Goal: Task Accomplishment & Management: Manage account settings

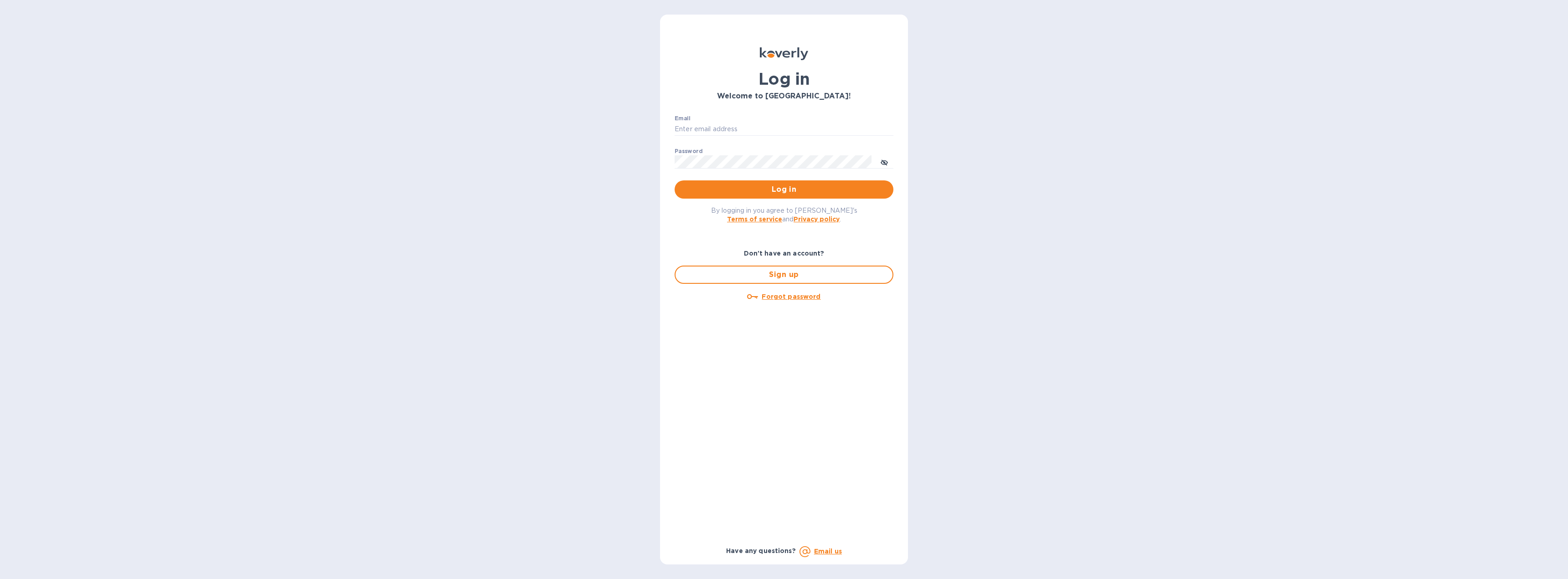
type input "kweiss@lancasterarchery.com"
click at [790, 187] on span "Log in" at bounding box center [783, 190] width 204 height 11
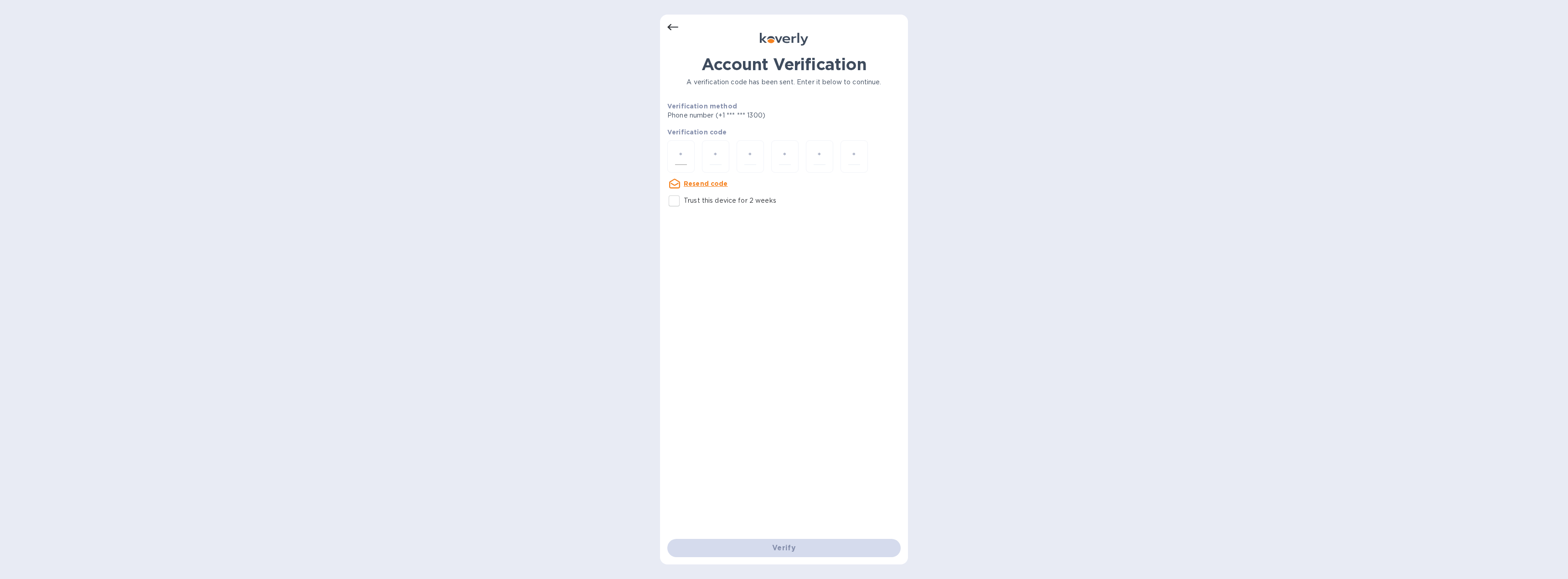
click at [686, 158] on input "number" at bounding box center [681, 156] width 12 height 17
type input "1"
type input "6"
type input "0"
type input "8"
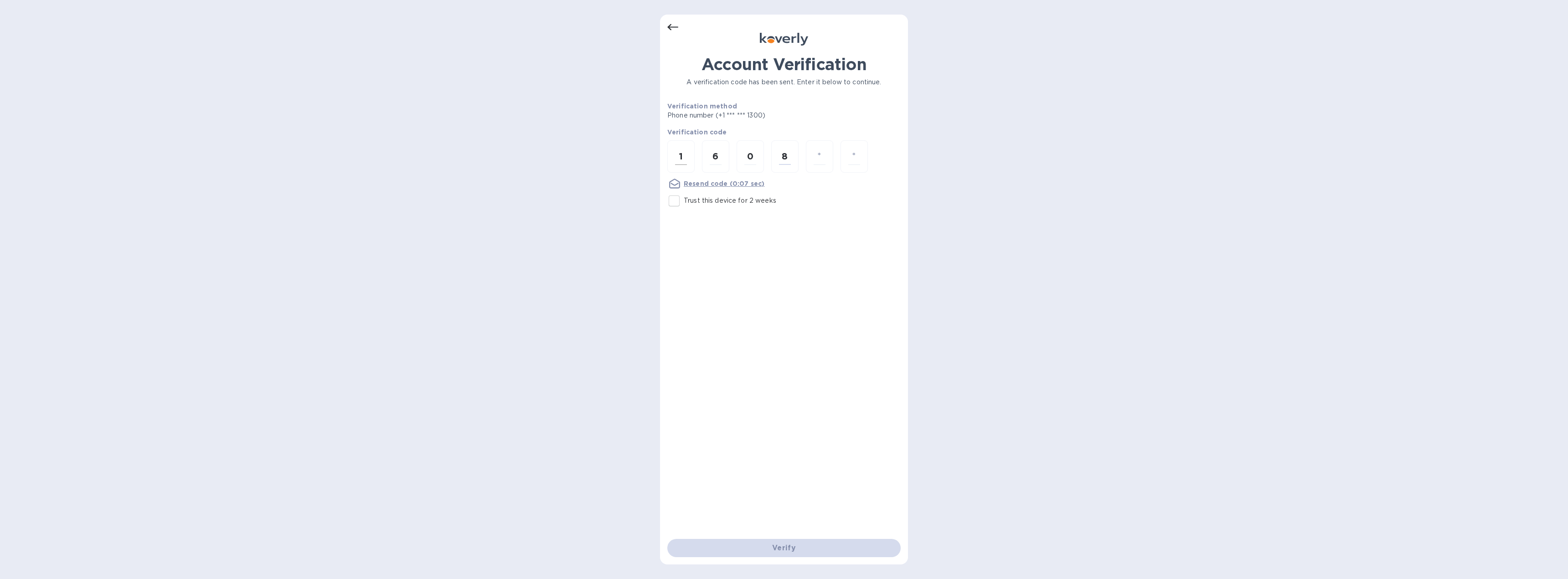
type input "0"
type input "8"
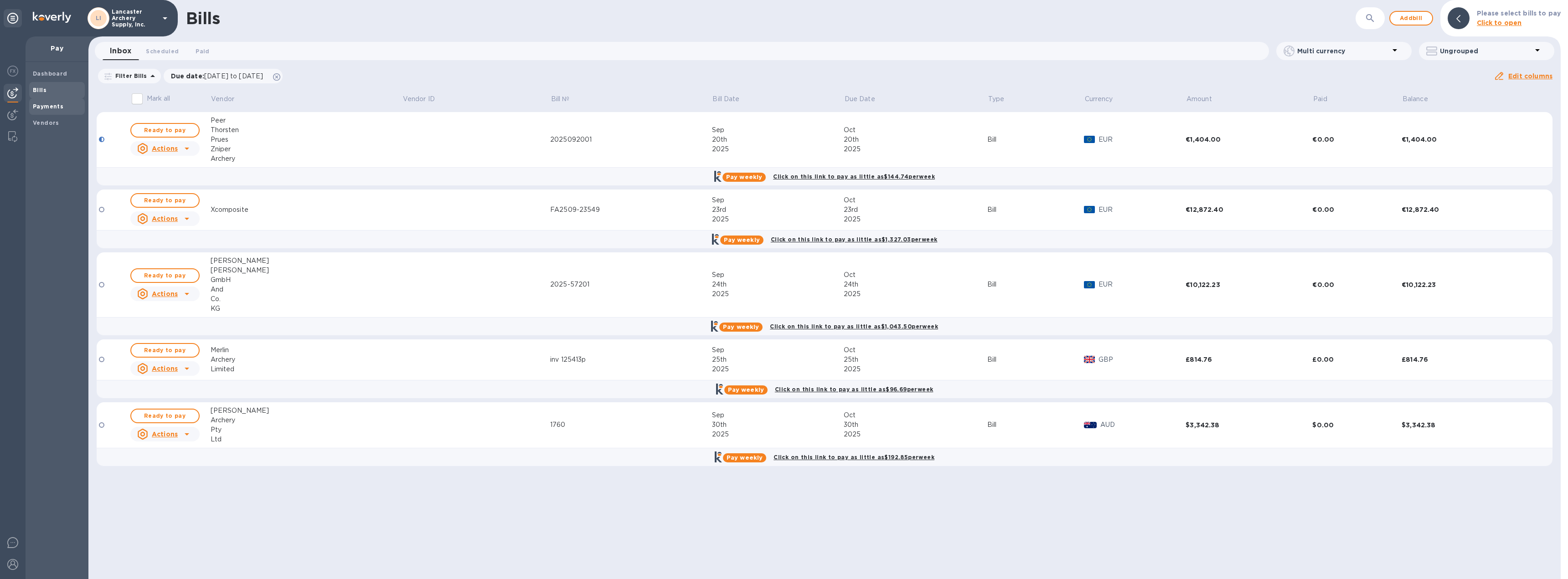
click at [58, 105] on b "Payments" at bounding box center [48, 106] width 30 height 7
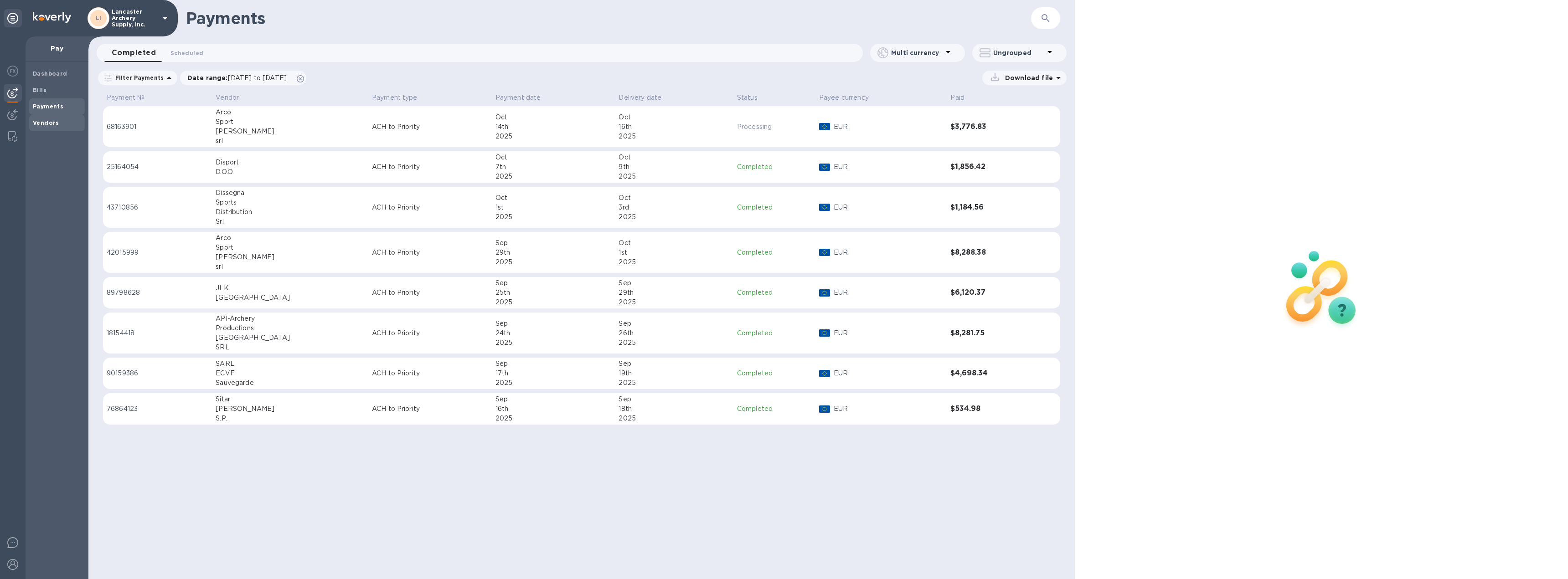
click at [44, 120] on b "Vendors" at bounding box center [46, 122] width 26 height 7
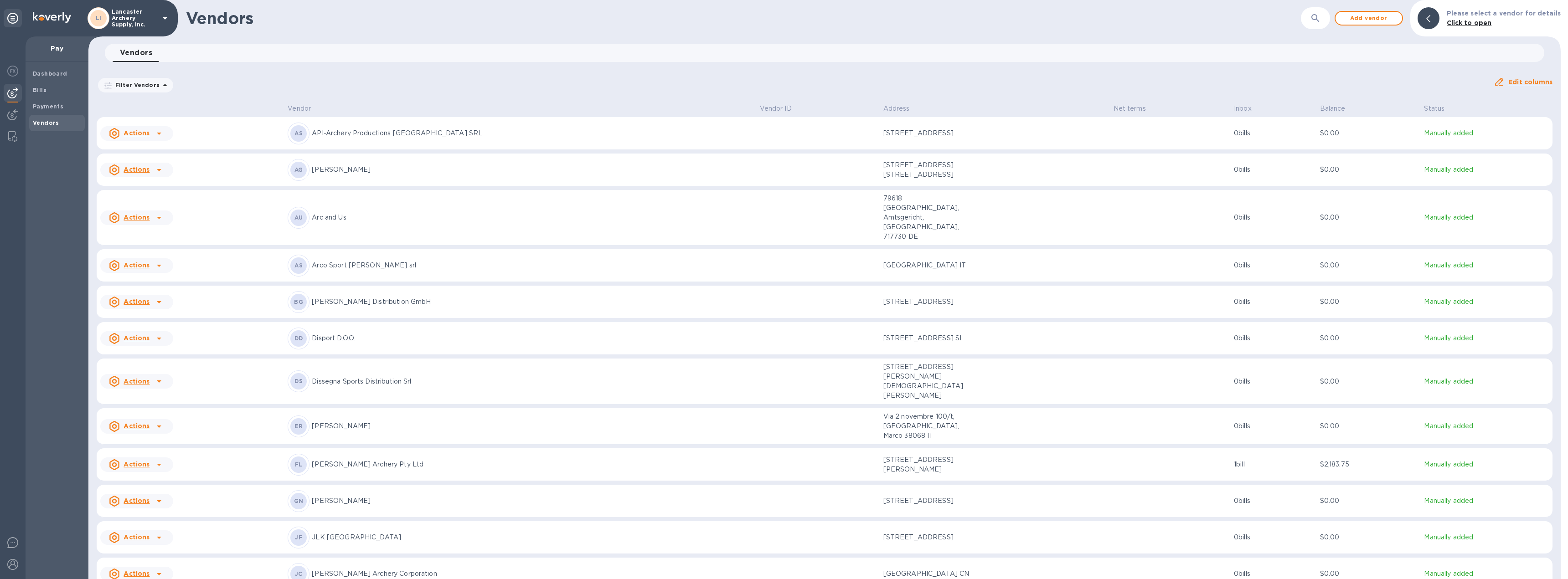
click at [423, 328] on div "DD Disport D.O.O." at bounding box center [520, 338] width 464 height 22
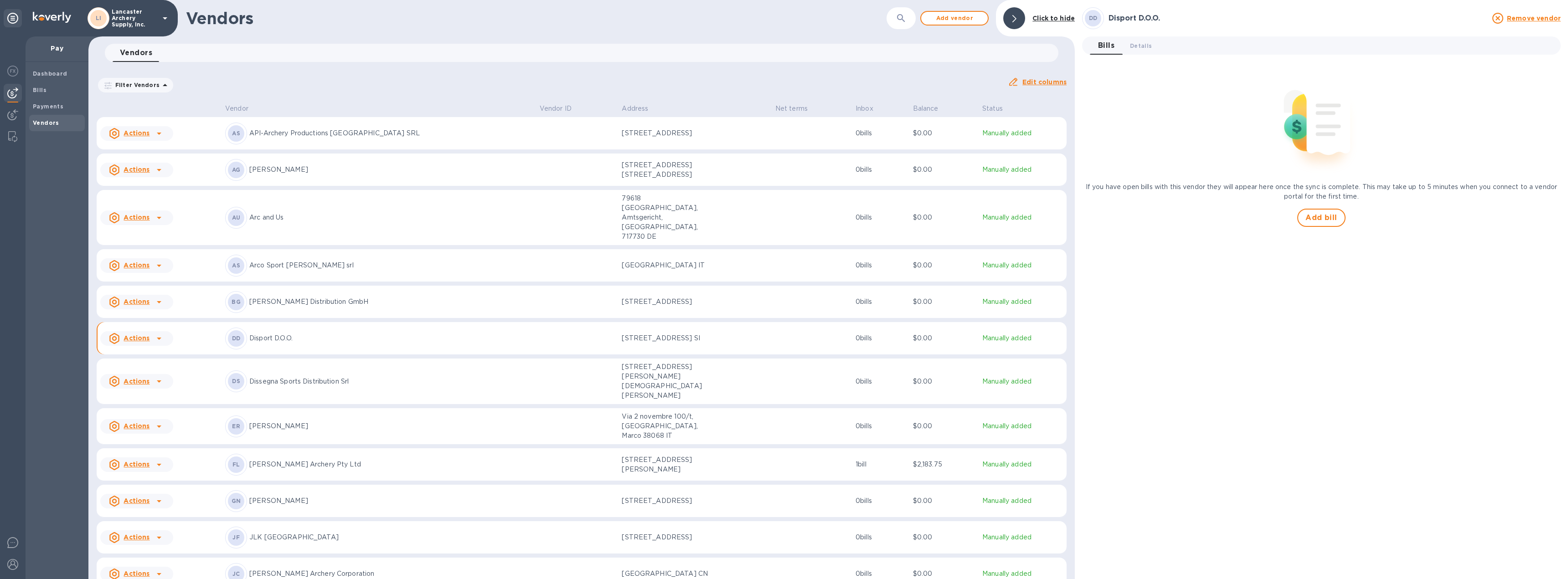
click at [160, 333] on icon at bounding box center [159, 338] width 11 height 11
click at [152, 359] on b "Add new bill" at bounding box center [147, 356] width 43 height 7
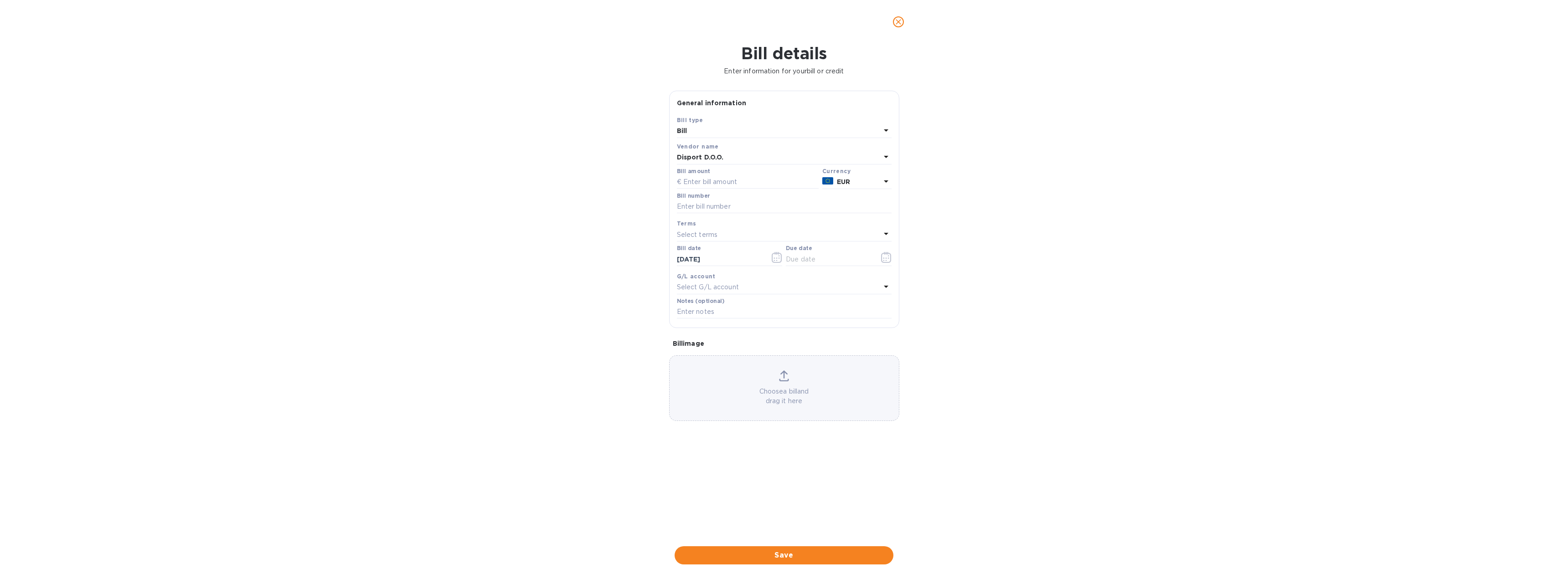
click at [713, 174] on div "Bill amount" at bounding box center [747, 178] width 142 height 21
click at [714, 179] on input "text" at bounding box center [747, 182] width 142 height 13
type input "-"
type input "1"
type input "1,686.59"
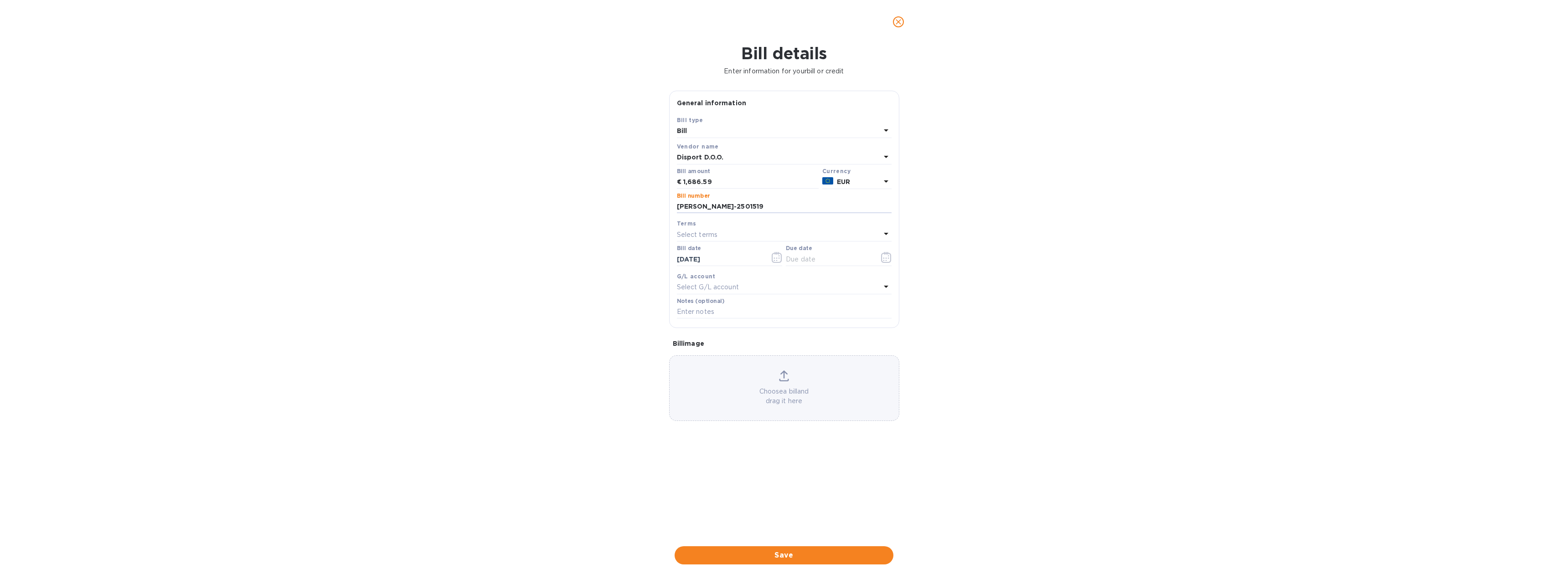
type input "[PERSON_NAME]-2501519"
type input "[DATE]"
click at [794, 557] on span "Save" at bounding box center [783, 555] width 204 height 11
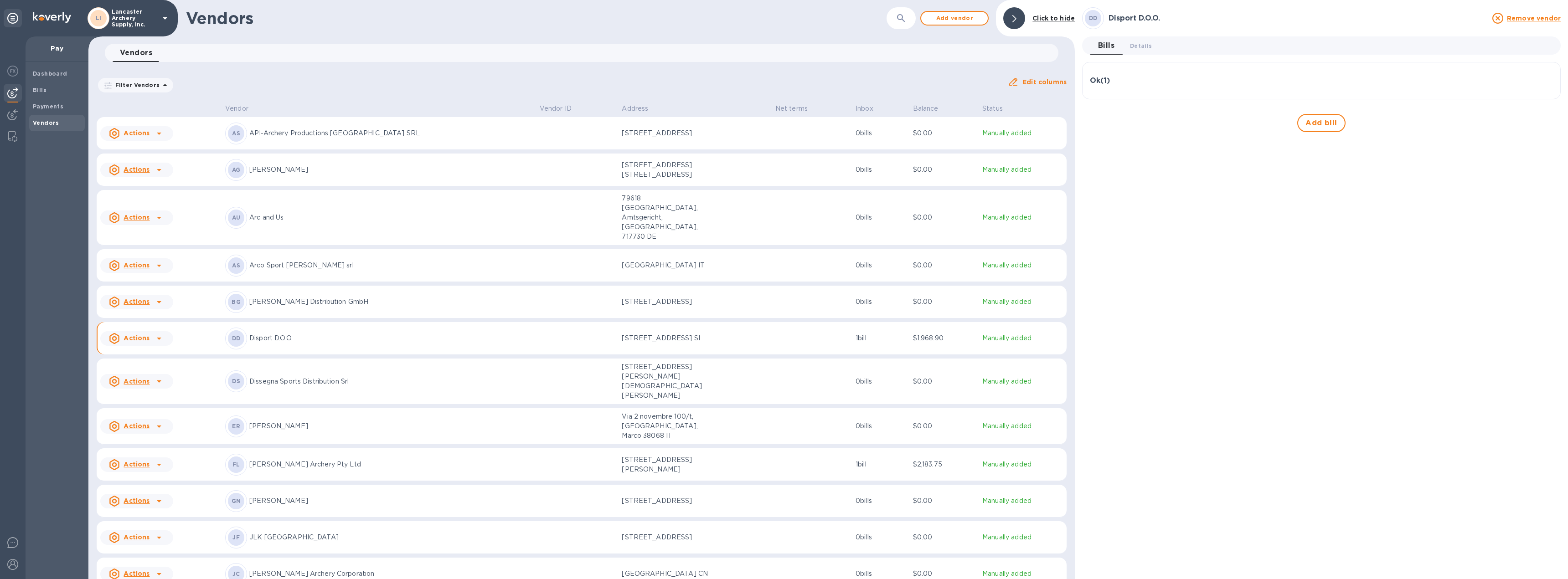
click at [735, 326] on td "[STREET_ADDRESS] SI" at bounding box center [695, 338] width 153 height 33
click at [1227, 79] on div "Ok ( 1 )" at bounding box center [1321, 81] width 463 height 9
click at [1138, 44] on span "Details 0" at bounding box center [1141, 46] width 22 height 10
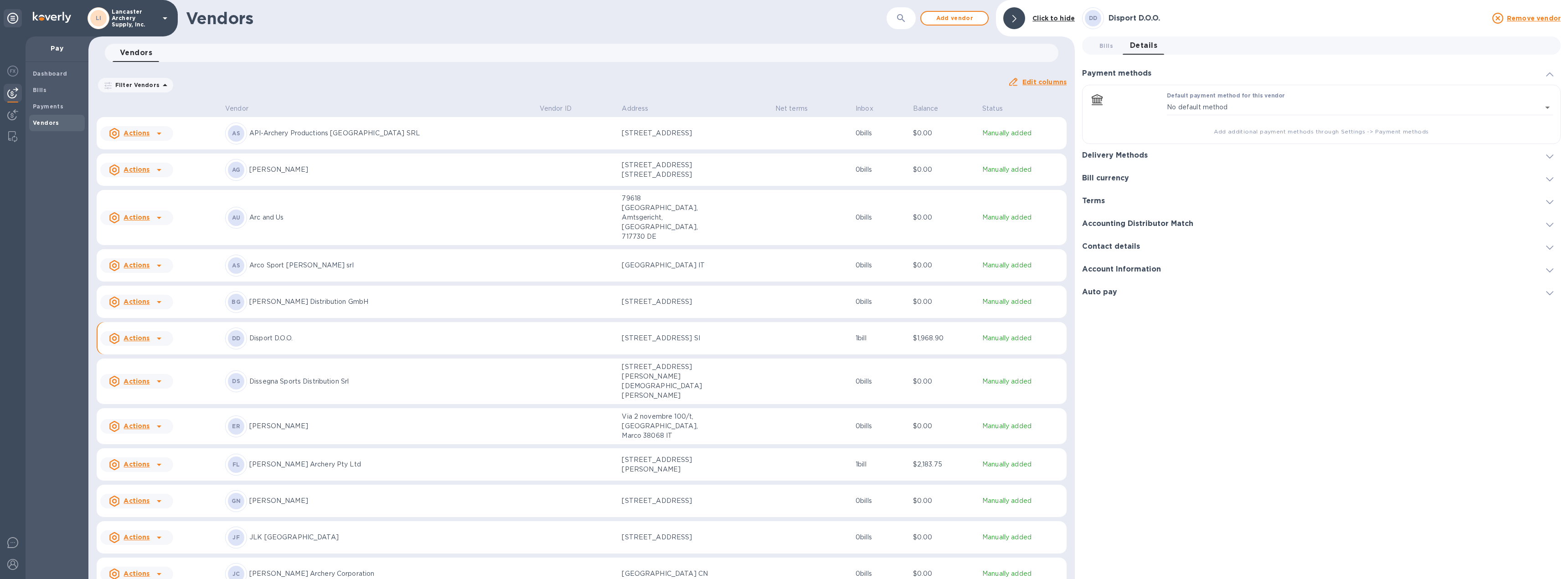
click at [1547, 153] on span at bounding box center [1550, 156] width 7 height 9
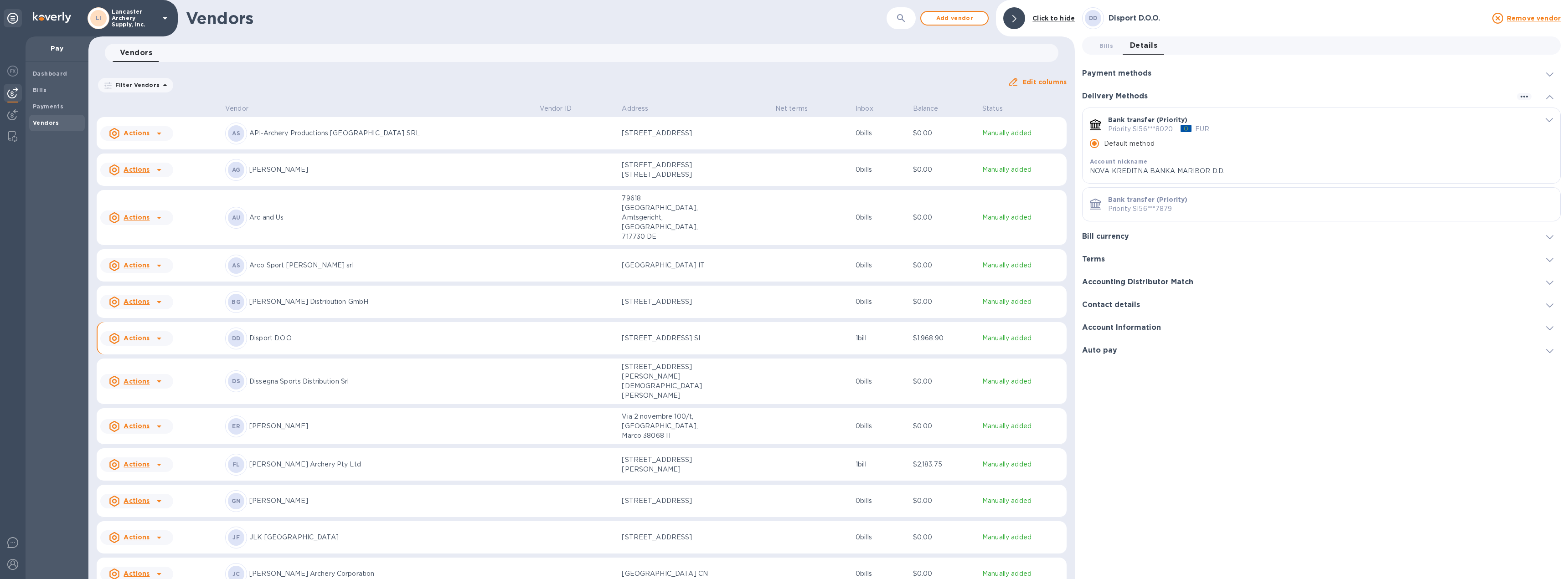
click at [1548, 120] on icon "default-method" at bounding box center [1549, 120] width 7 height 4
